Goal: Task Accomplishment & Management: Complete application form

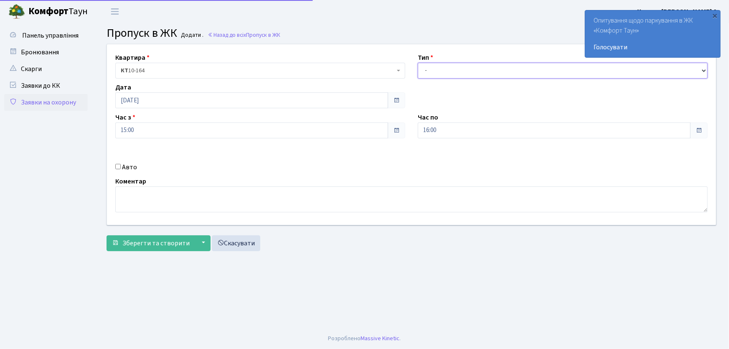
click at [446, 65] on select "- Доставка Таксі Гості Сервіс" at bounding box center [563, 71] width 290 height 16
select select "1"
click at [418, 63] on select "- Доставка Таксі Гості Сервіс" at bounding box center [563, 71] width 290 height 16
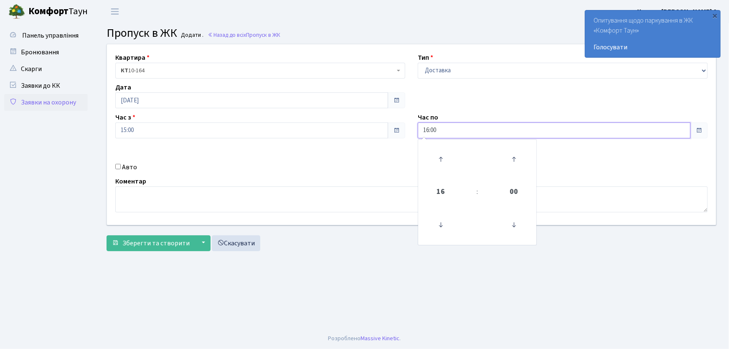
drag, startPoint x: 413, startPoint y: 129, endPoint x: 403, endPoint y: 131, distance: 10.2
click at [403, 131] on div "Квартира <b>КТ</b>&nbsp;&nbsp;&nbsp;&nbsp;10-164 КТ 10-164 Тип - Доставка Таксі…" at bounding box center [411, 134] width 621 height 180
type input "22:00"
click at [116, 164] on input "Авто" at bounding box center [117, 166] width 5 height 5
checkbox input "true"
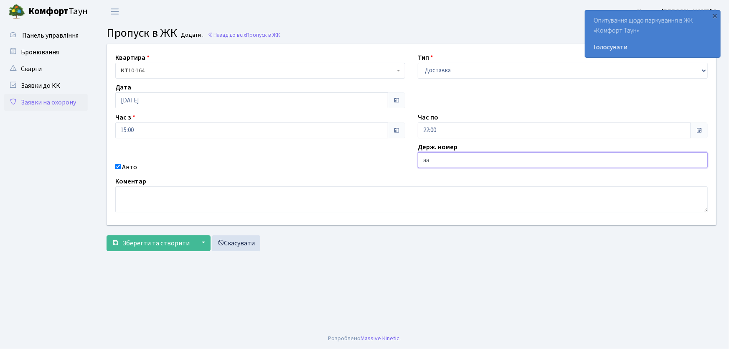
type input "АА7516PI"
click at [106, 235] on button "Зберегти та створити" at bounding box center [150, 243] width 89 height 16
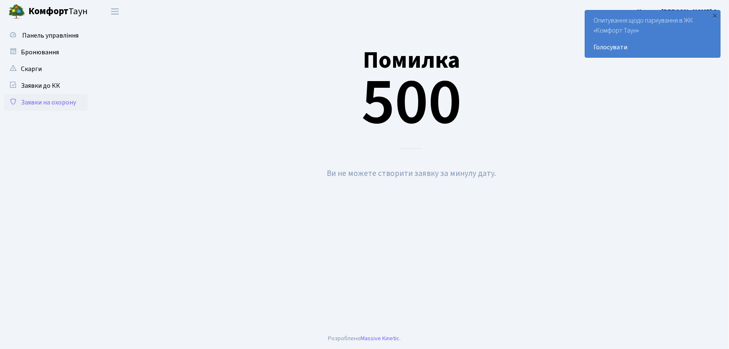
click at [55, 104] on link "Заявки на охорону" at bounding box center [46, 102] width 84 height 17
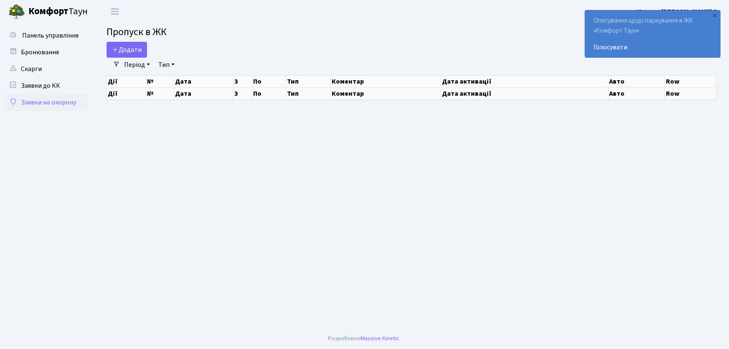
select select "25"
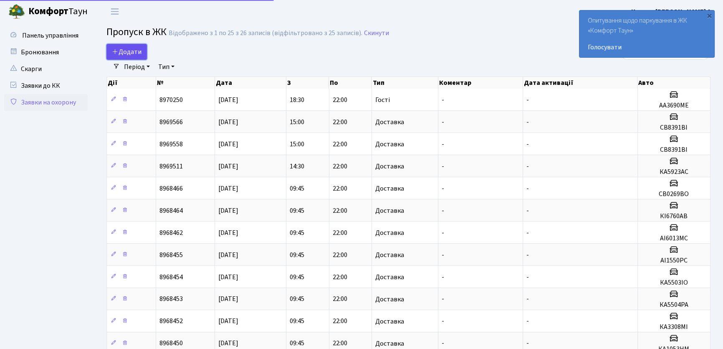
click at [136, 51] on span "Додати" at bounding box center [127, 51] width 30 height 9
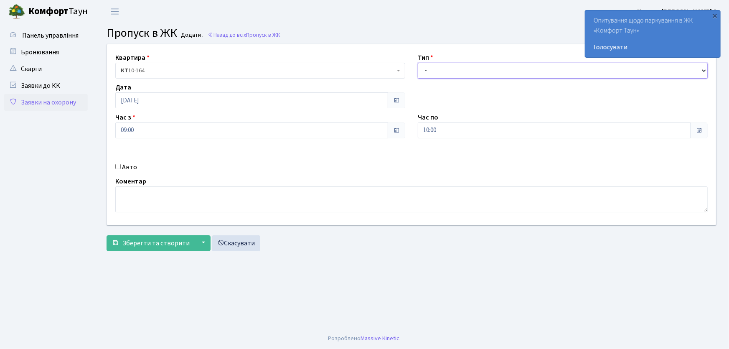
click at [444, 73] on select "- Доставка Таксі Гості Сервіс" at bounding box center [563, 71] width 290 height 16
select select "1"
click at [418, 63] on select "- Доставка Таксі Гості Сервіс" at bounding box center [563, 71] width 290 height 16
drag, startPoint x: 451, startPoint y: 125, endPoint x: 378, endPoint y: 129, distance: 73.2
click at [377, 129] on div "Квартира <b>КТ</b>&nbsp;&nbsp;&nbsp;&nbsp;10-164 КТ 10-164 Тип - Доставка Таксі…" at bounding box center [411, 134] width 621 height 180
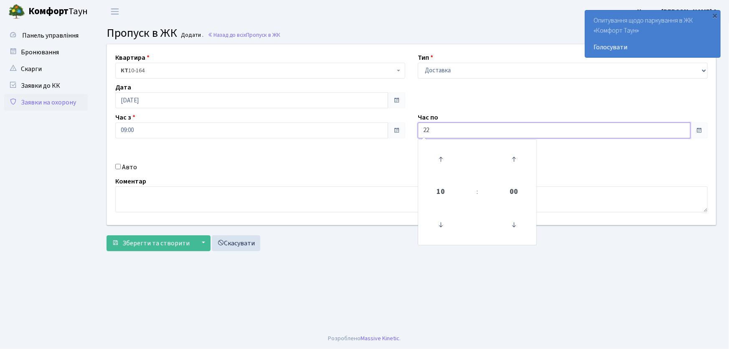
click at [106, 235] on button "Зберегти та створити" at bounding box center [150, 243] width 89 height 16
type input "22:00"
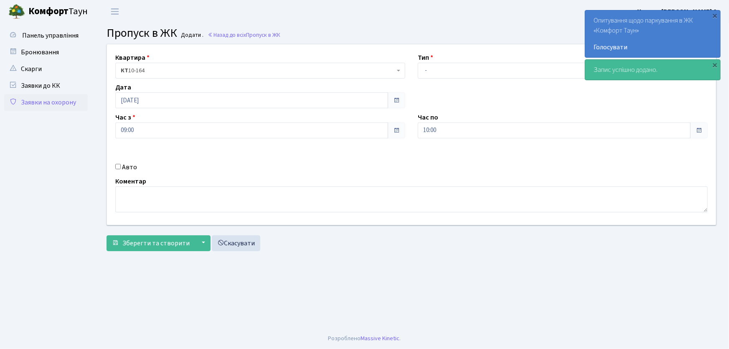
click at [69, 106] on link "Заявки на охорону" at bounding box center [46, 102] width 84 height 17
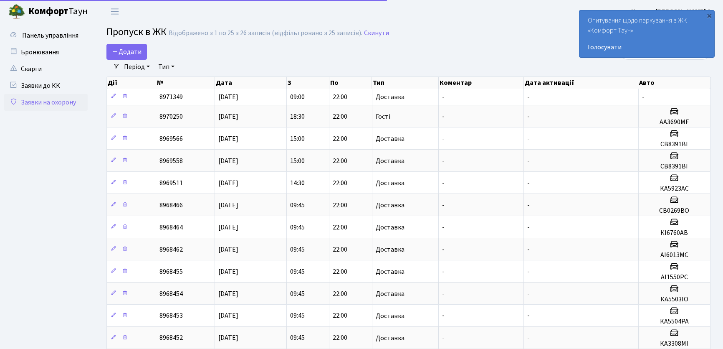
select select "25"
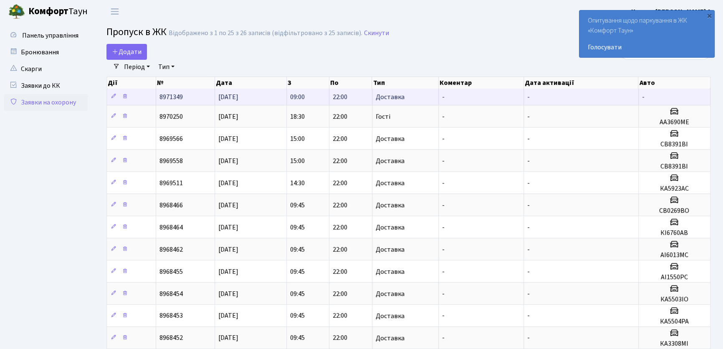
click at [175, 96] on span "8971349" at bounding box center [171, 96] width 23 height 9
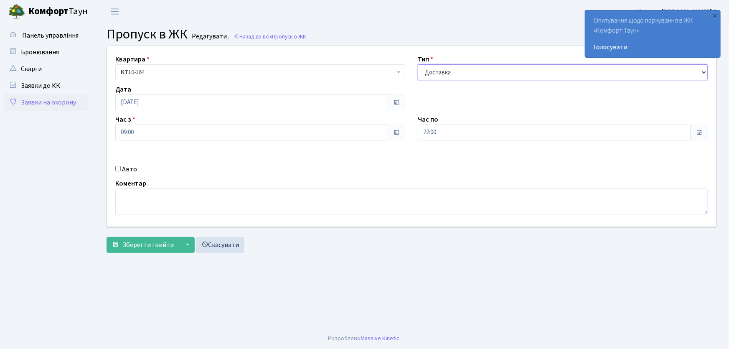
click at [457, 76] on select "- Доставка Таксі Гості Сервіс" at bounding box center [563, 72] width 290 height 16
select select "3"
click at [418, 64] on select "- Доставка Таксі Гості Сервіс" at bounding box center [563, 72] width 290 height 16
click at [152, 244] on span "Зберегти і вийти" at bounding box center [147, 244] width 51 height 9
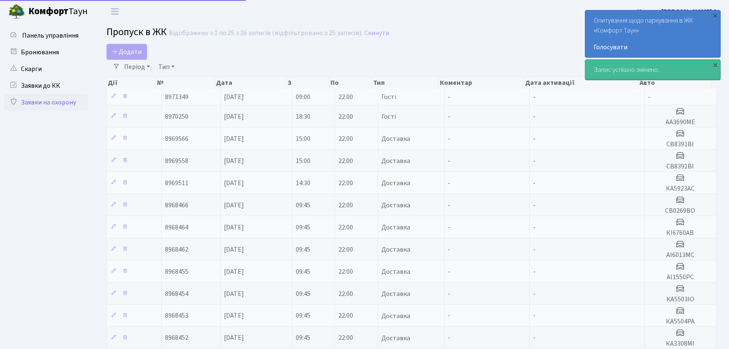
select select "25"
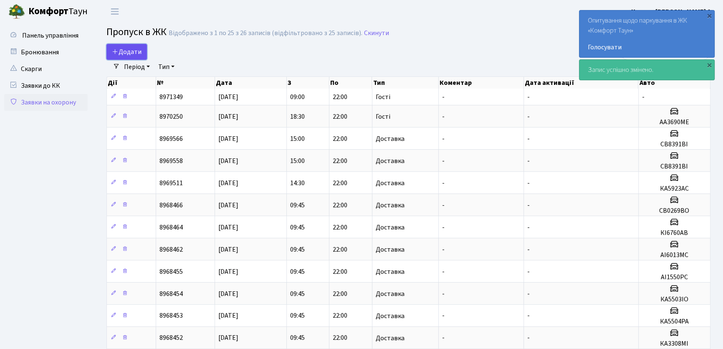
click at [139, 55] on span "Додати" at bounding box center [127, 51] width 30 height 9
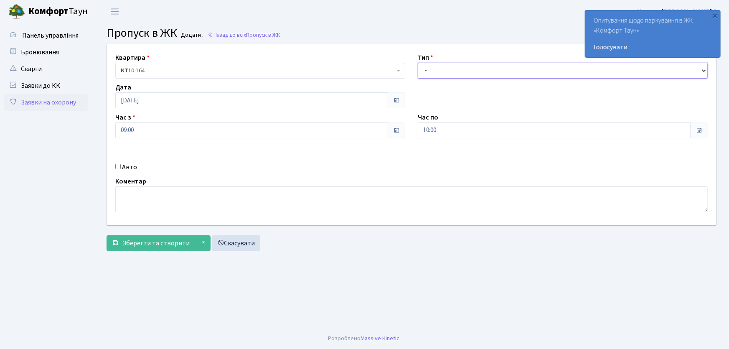
click at [463, 73] on select "- Доставка Таксі Гості Сервіс" at bounding box center [563, 71] width 290 height 16
select select "1"
click at [418, 63] on select "- Доставка Таксі Гості Сервіс" at bounding box center [563, 71] width 290 height 16
drag, startPoint x: 461, startPoint y: 117, endPoint x: 444, endPoint y: 120, distance: 17.0
click at [445, 119] on div "Час по 10:00" at bounding box center [562, 125] width 302 height 26
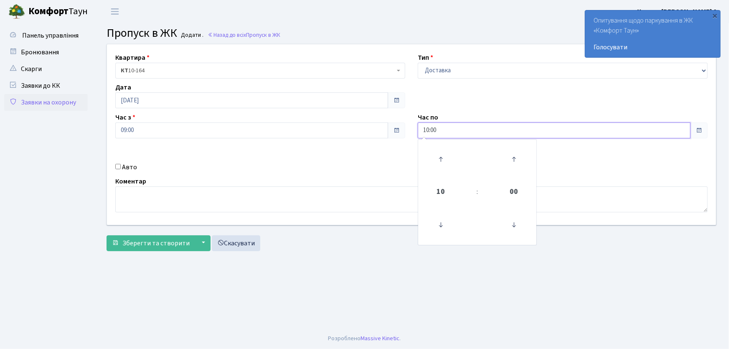
drag, startPoint x: 391, startPoint y: 127, endPoint x: 385, endPoint y: 127, distance: 5.9
click at [385, 127] on div "Квартира <b>КТ</b>&nbsp;&nbsp;&nbsp;&nbsp;10-164 КТ 10-164 Тип - Доставка Таксі…" at bounding box center [411, 134] width 621 height 180
type input "22:00"
click at [117, 167] on input "Авто" at bounding box center [117, 166] width 5 height 5
checkbox input "true"
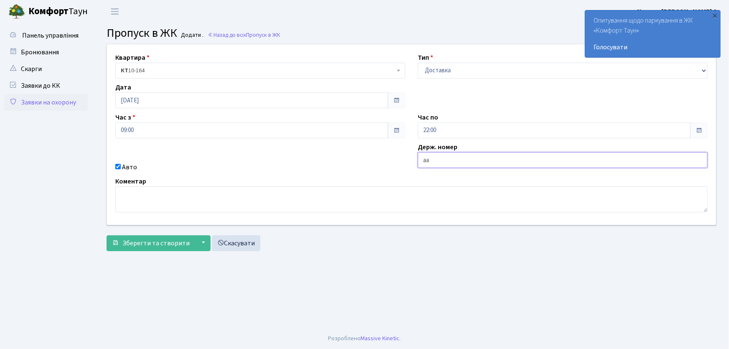
type input "АА7516PI"
click at [106, 235] on button "Зберегти та створити" at bounding box center [150, 243] width 89 height 16
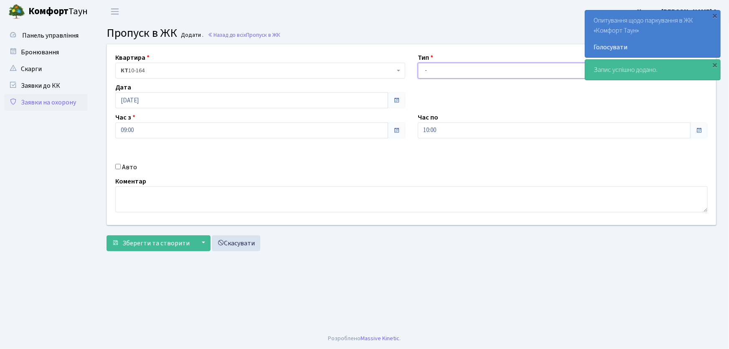
click at [446, 65] on select "- Доставка Таксі Гості Сервіс" at bounding box center [563, 71] width 290 height 16
click at [444, 70] on select "- Доставка Таксі Гості Сервіс" at bounding box center [563, 71] width 290 height 16
click at [439, 74] on select "- Доставка Таксі Гості Сервіс" at bounding box center [563, 71] width 290 height 16
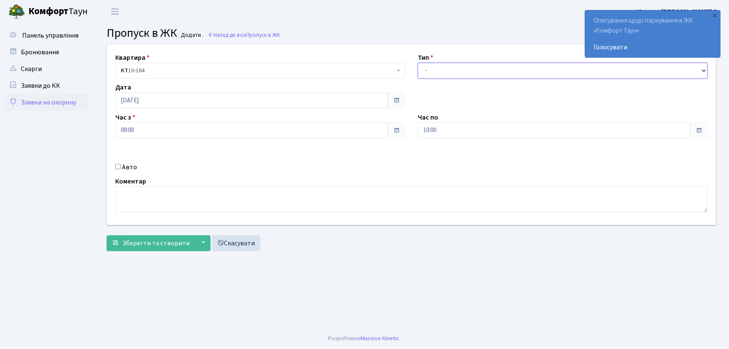
select select "1"
click at [418, 63] on select "- Доставка Таксі Гості Сервіс" at bounding box center [563, 71] width 290 height 16
drag, startPoint x: 420, startPoint y: 134, endPoint x: 394, endPoint y: 134, distance: 25.9
click at [393, 134] on div "Квартира <b>КТ</b>&nbsp;&nbsp;&nbsp;&nbsp;10-164 КТ 10-164 Тип - Доставка Таксі…" at bounding box center [411, 134] width 621 height 180
type input "22:00"
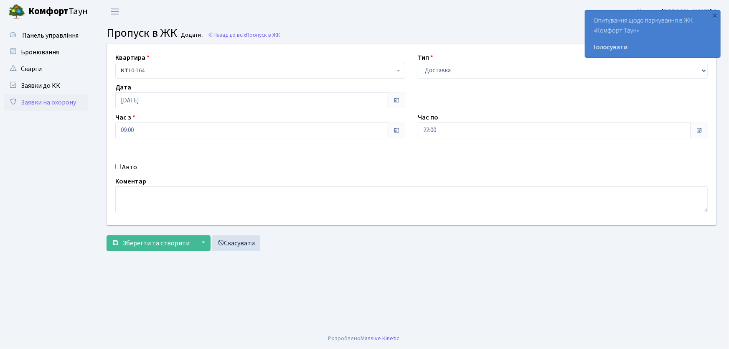
click at [119, 169] on div "Авто" at bounding box center [260, 167] width 302 height 10
click at [116, 165] on input "Авто" at bounding box center [117, 166] width 5 height 5
checkbox input "true"
type input "АА7563ІО"
click at [106, 235] on button "Зберегти та створити" at bounding box center [150, 243] width 89 height 16
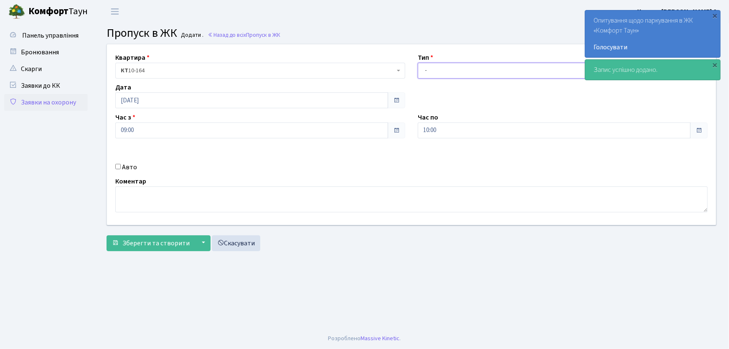
click at [444, 71] on select "- Доставка Таксі Гості Сервіс" at bounding box center [563, 71] width 290 height 16
select select "1"
click at [418, 63] on select "- Доставка Таксі Гості Сервіс" at bounding box center [563, 71] width 290 height 16
drag, startPoint x: 417, startPoint y: 129, endPoint x: 413, endPoint y: 130, distance: 4.4
click at [413, 130] on div "Час по 10:00 10 : 00 00 01 02 03 04 05 06 07 08 09 10 11 12 13 14 15 16 17 18 1…" at bounding box center [562, 125] width 302 height 26
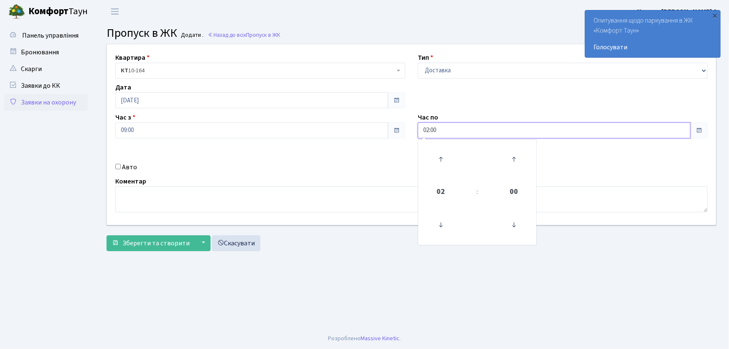
drag, startPoint x: 427, startPoint y: 127, endPoint x: 410, endPoint y: 120, distance: 18.7
click at [411, 121] on div "Час по 02:00 02 : 00 00 01 02 03 04 05 06 07 08 09 10 11 12 13 14 15 16 17 18 1…" at bounding box center [562, 125] width 302 height 26
type input "22:00"
drag, startPoint x: 119, startPoint y: 165, endPoint x: 149, endPoint y: 172, distance: 31.7
click at [119, 165] on input "Авто" at bounding box center [117, 166] width 5 height 5
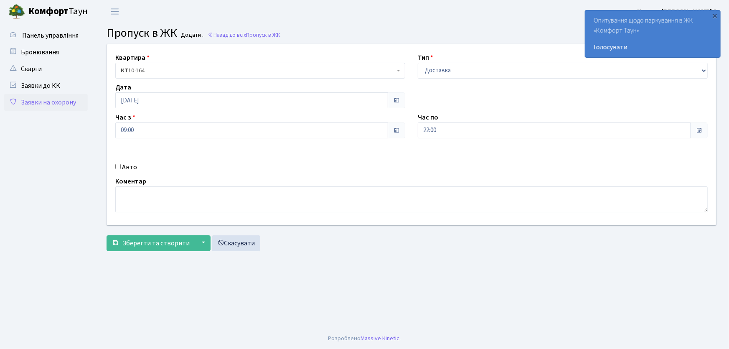
checkbox input "true"
type input "АА9702ТН"
click at [106, 235] on button "Зберегти та створити" at bounding box center [150, 243] width 89 height 16
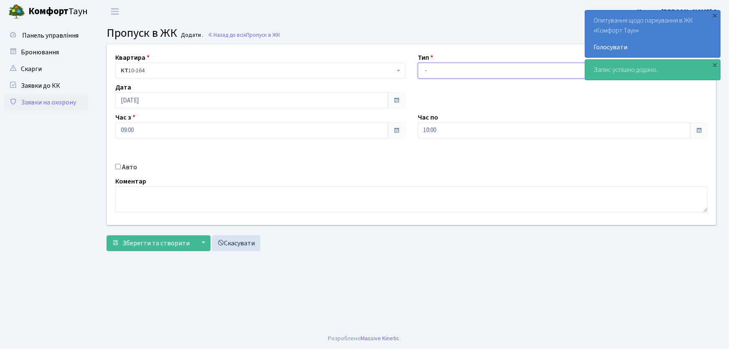
click at [434, 76] on select "- Доставка Таксі Гості Сервіс" at bounding box center [563, 71] width 290 height 16
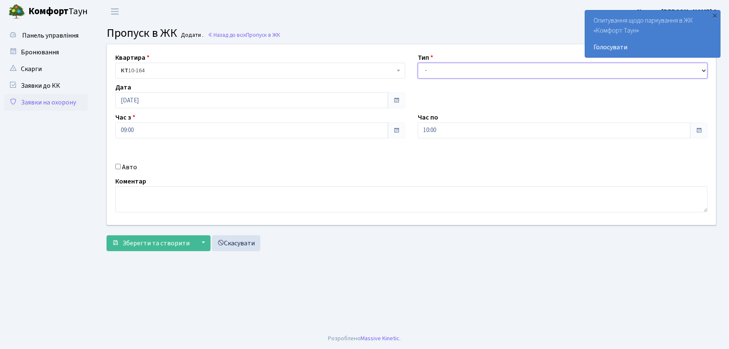
select select "1"
click at [418, 63] on select "- Доставка Таксі Гості Сервіс" at bounding box center [563, 71] width 290 height 16
drag, startPoint x: 439, startPoint y: 129, endPoint x: 375, endPoint y: 132, distance: 63.6
click at [383, 133] on div "Квартира <b>КТ</b>&nbsp;&nbsp;&nbsp;&nbsp;10-164 КТ 10-164 Тип - Доставка Таксі…" at bounding box center [411, 134] width 621 height 180
type input "22:00"
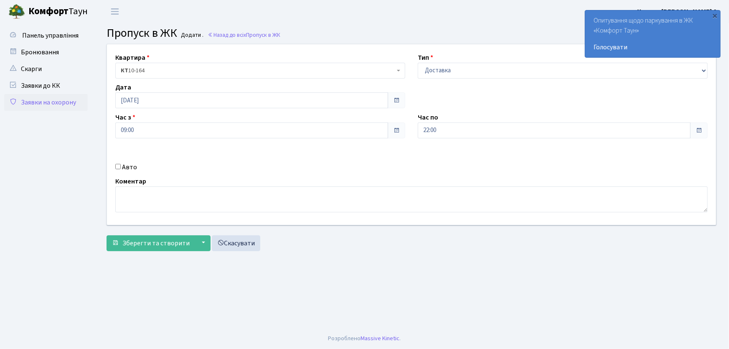
click at [117, 167] on input "Авто" at bounding box center [117, 166] width 5 height 5
checkbox input "true"
type input "АІ1550РС"
click at [106, 235] on button "Зберегти та створити" at bounding box center [150, 243] width 89 height 16
click at [435, 73] on select "- Доставка Таксі Гості Сервіс" at bounding box center [563, 71] width 290 height 16
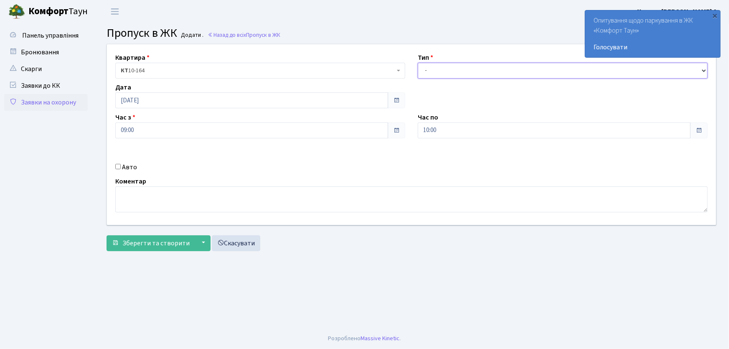
select select "1"
click at [418, 63] on select "- Доставка Таксі Гості Сервіс" at bounding box center [563, 71] width 290 height 16
drag, startPoint x: 446, startPoint y: 122, endPoint x: 404, endPoint y: 131, distance: 42.3
click at [405, 132] on div "Квартира <b>КТ</b>&nbsp;&nbsp;&nbsp;&nbsp;10-164 КТ 10-164 Тип - Доставка Таксі…" at bounding box center [411, 134] width 621 height 180
type input "22:00"
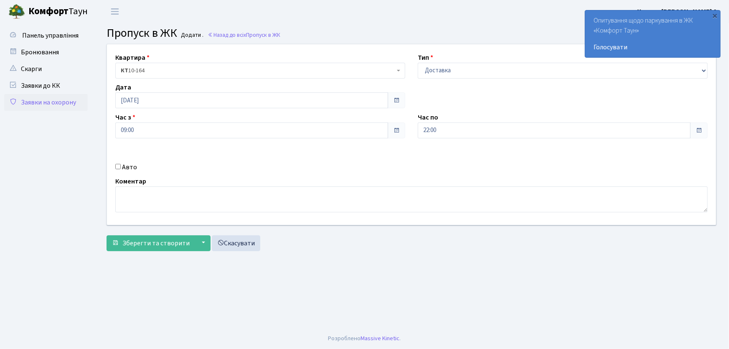
drag, startPoint x: 118, startPoint y: 167, endPoint x: 122, endPoint y: 165, distance: 5.0
click at [119, 166] on input "Авто" at bounding box center [117, 166] width 5 height 5
checkbox input "true"
type input "КІ6760АВ"
click at [106, 235] on button "Зберегти та створити" at bounding box center [150, 243] width 89 height 16
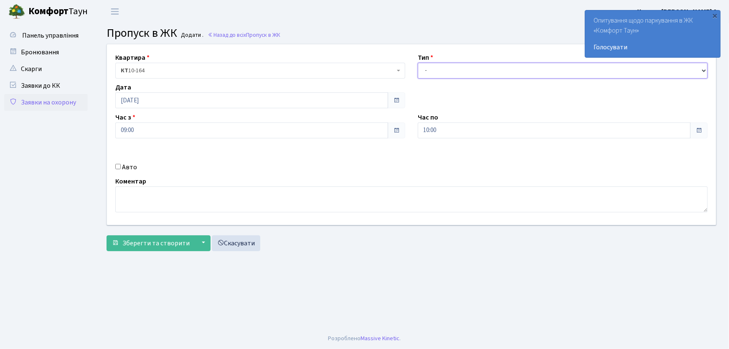
click at [432, 75] on select "- Доставка Таксі Гості Сервіс" at bounding box center [563, 71] width 290 height 16
select select "1"
click at [418, 63] on select "- Доставка Таксі Гості Сервіс" at bounding box center [563, 71] width 290 height 16
drag, startPoint x: 401, startPoint y: 132, endPoint x: 395, endPoint y: 131, distance: 5.6
click at [397, 131] on div "Квартира <b>КТ</b>&nbsp;&nbsp;&nbsp;&nbsp;10-164 КТ 10-164 Тип - Доставка Таксі…" at bounding box center [411, 134] width 621 height 180
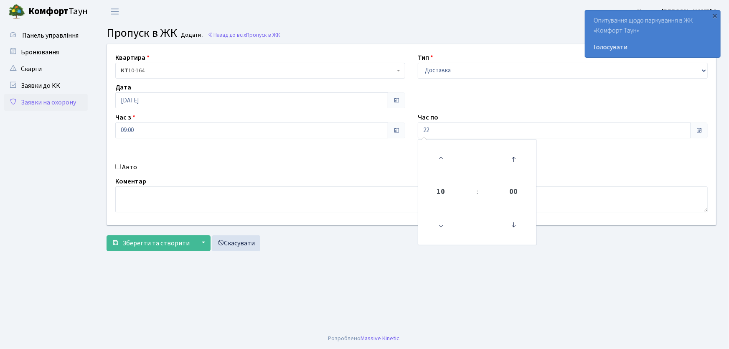
type input "22:00"
click at [117, 167] on input "Авто" at bounding box center [117, 166] width 5 height 5
checkbox input "true"
type input "АІ6013МС"
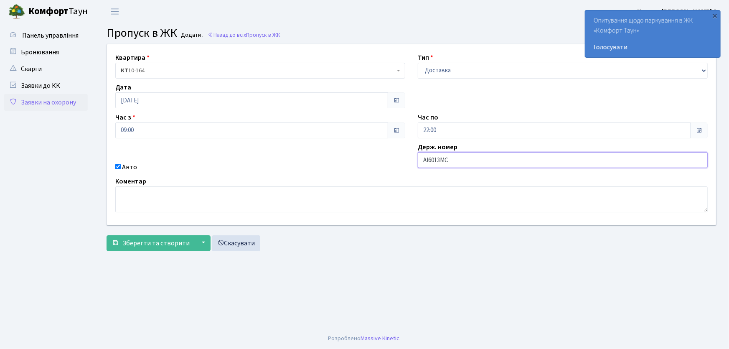
click at [106, 235] on button "Зберегти та створити" at bounding box center [150, 243] width 89 height 16
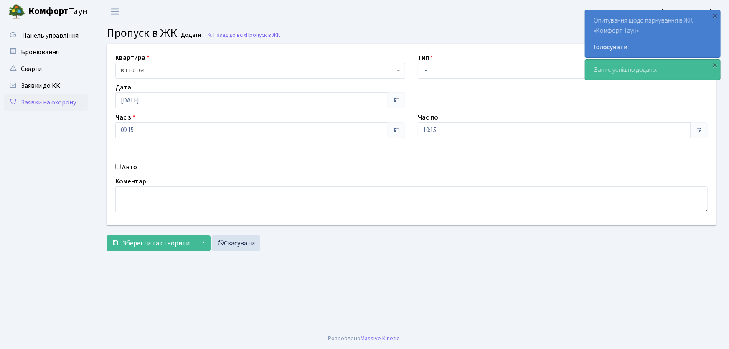
select select "1"
click at [418, 63] on select "- Доставка Таксі Гості Сервіс" at bounding box center [563, 71] width 290 height 16
drag, startPoint x: 440, startPoint y: 132, endPoint x: 405, endPoint y: 136, distance: 34.8
click at [405, 136] on div "Квартира <b>КТ</b>&nbsp;&nbsp;&nbsp;&nbsp;10-164 КТ 10-164 Тип - Доставка Таксі…" at bounding box center [411, 134] width 621 height 180
type input "22:00"
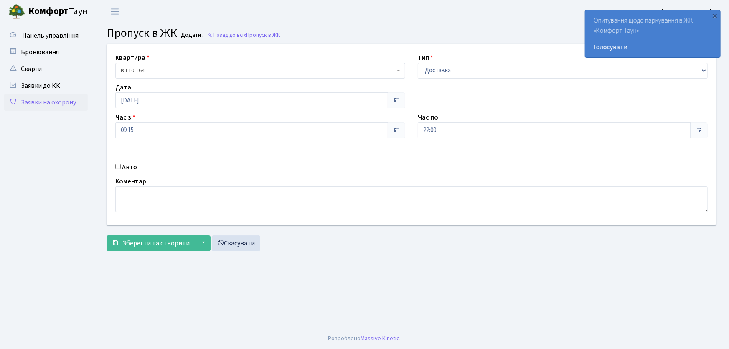
click at [117, 167] on input "Авто" at bounding box center [117, 166] width 5 height 5
checkbox input "true"
type input "КА3308МІ"
click at [106, 235] on button "Зберегти та створити" at bounding box center [150, 243] width 89 height 16
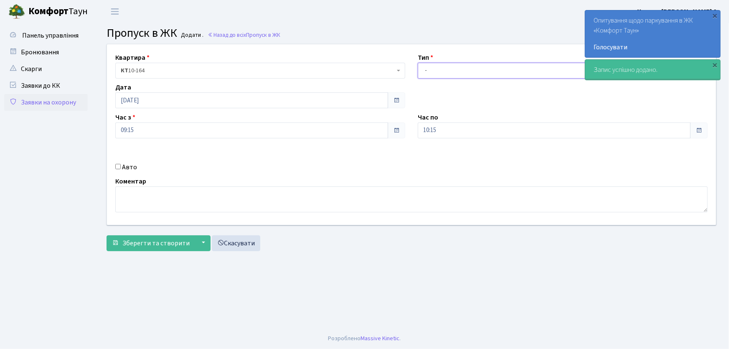
click at [434, 73] on select "- Доставка Таксі Гості Сервіс" at bounding box center [563, 71] width 290 height 16
select select "1"
click at [418, 63] on select "- Доставка Таксі Гості Сервіс" at bounding box center [563, 71] width 290 height 16
drag, startPoint x: 445, startPoint y: 128, endPoint x: 386, endPoint y: 128, distance: 58.9
click at [386, 128] on div "Квартира <b>КТ</b>&nbsp;&nbsp;&nbsp;&nbsp;10-164 КТ 10-164 Тип - Доставка Таксі…" at bounding box center [411, 134] width 621 height 180
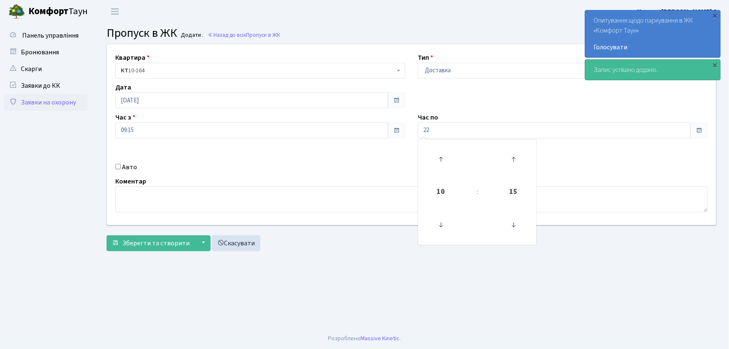
type input "22:00"
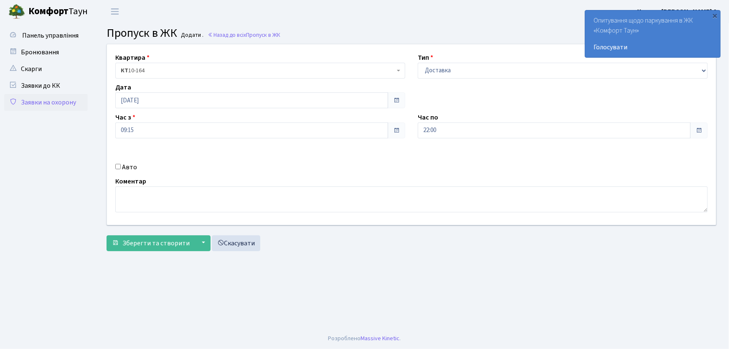
click at [117, 165] on input "Авто" at bounding box center [117, 166] width 5 height 5
checkbox input "true"
type input "КА5504РА"
click at [106, 235] on button "Зберегти та створити" at bounding box center [150, 243] width 89 height 16
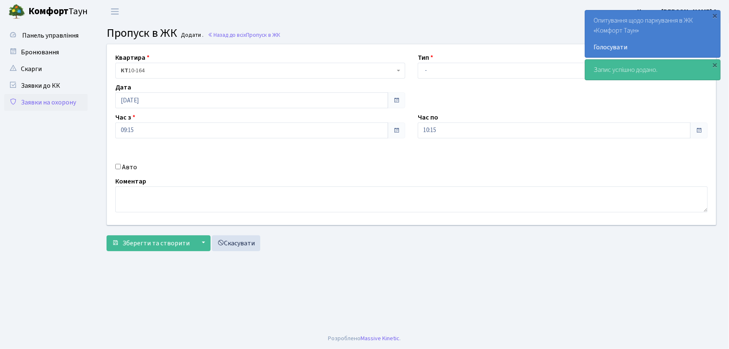
select select "1"
click at [418, 63] on select "- Доставка Таксі Гості Сервіс" at bounding box center [563, 71] width 290 height 16
drag, startPoint x: 416, startPoint y: 133, endPoint x: 410, endPoint y: 134, distance: 5.9
click at [410, 134] on div "Квартира <b>КТ</b>&nbsp;&nbsp;&nbsp;&nbsp;10-164 КТ 10-164 Тип - Доставка Таксі…" at bounding box center [411, 134] width 621 height 180
type input "22:00"
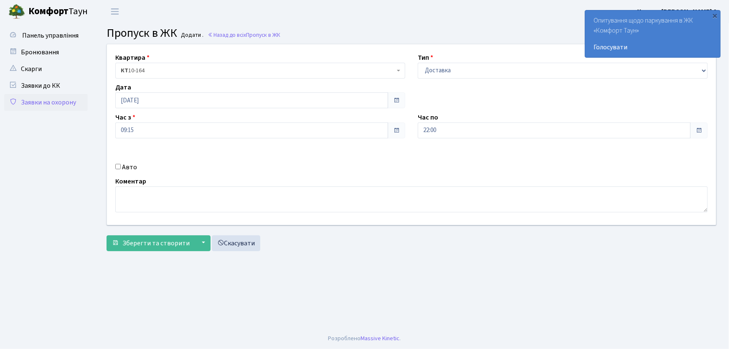
drag, startPoint x: 118, startPoint y: 166, endPoint x: 171, endPoint y: 177, distance: 54.1
click at [121, 166] on div "Авто" at bounding box center [260, 167] width 302 height 10
click at [119, 167] on input "Авто" at bounding box center [117, 166] width 5 height 5
checkbox input "true"
type input "КА5503ІО"
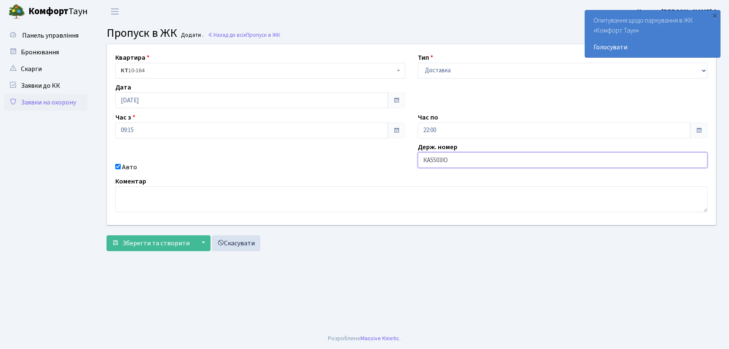
click at [106, 235] on button "Зберегти та створити" at bounding box center [150, 243] width 89 height 16
